Goal: Information Seeking & Learning: Learn about a topic

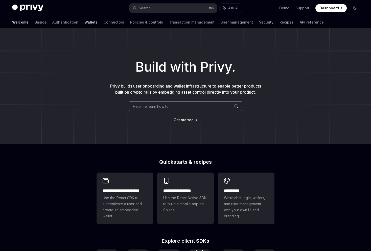
click at [84, 21] on link "Wallets" at bounding box center [90, 22] width 13 height 12
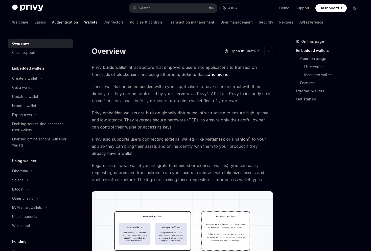
click at [52, 23] on link "Authentication" at bounding box center [65, 22] width 26 height 12
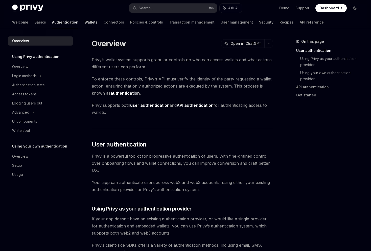
click at [84, 24] on link "Wallets" at bounding box center [90, 22] width 13 height 12
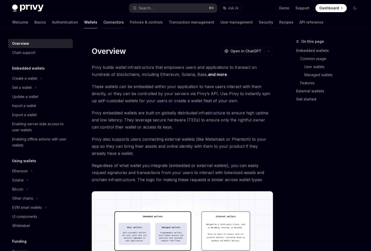
click at [103, 23] on link "Connectors" at bounding box center [113, 22] width 20 height 12
type textarea "*"
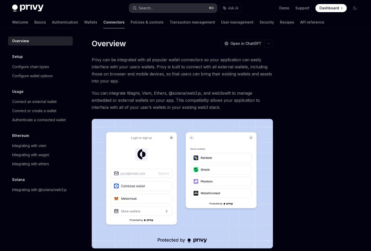
click at [156, 10] on button "Search... ⌘ K" at bounding box center [173, 8] width 88 height 9
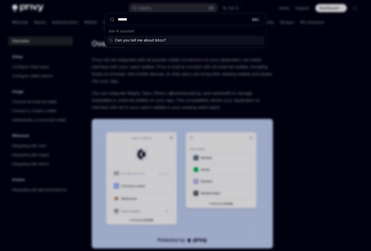
type input "*******"
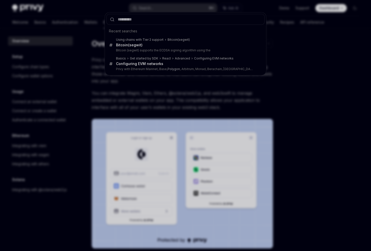
type textarea "*"
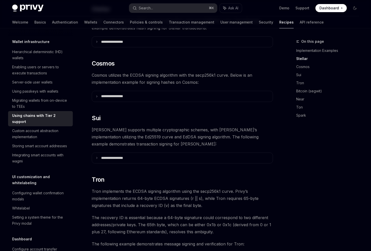
scroll to position [170, 0]
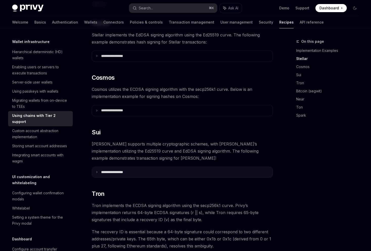
click at [126, 167] on summary "**********" at bounding box center [182, 172] width 181 height 11
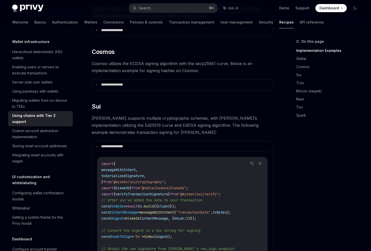
scroll to position [0, 0]
